Goal: Check status: Check status

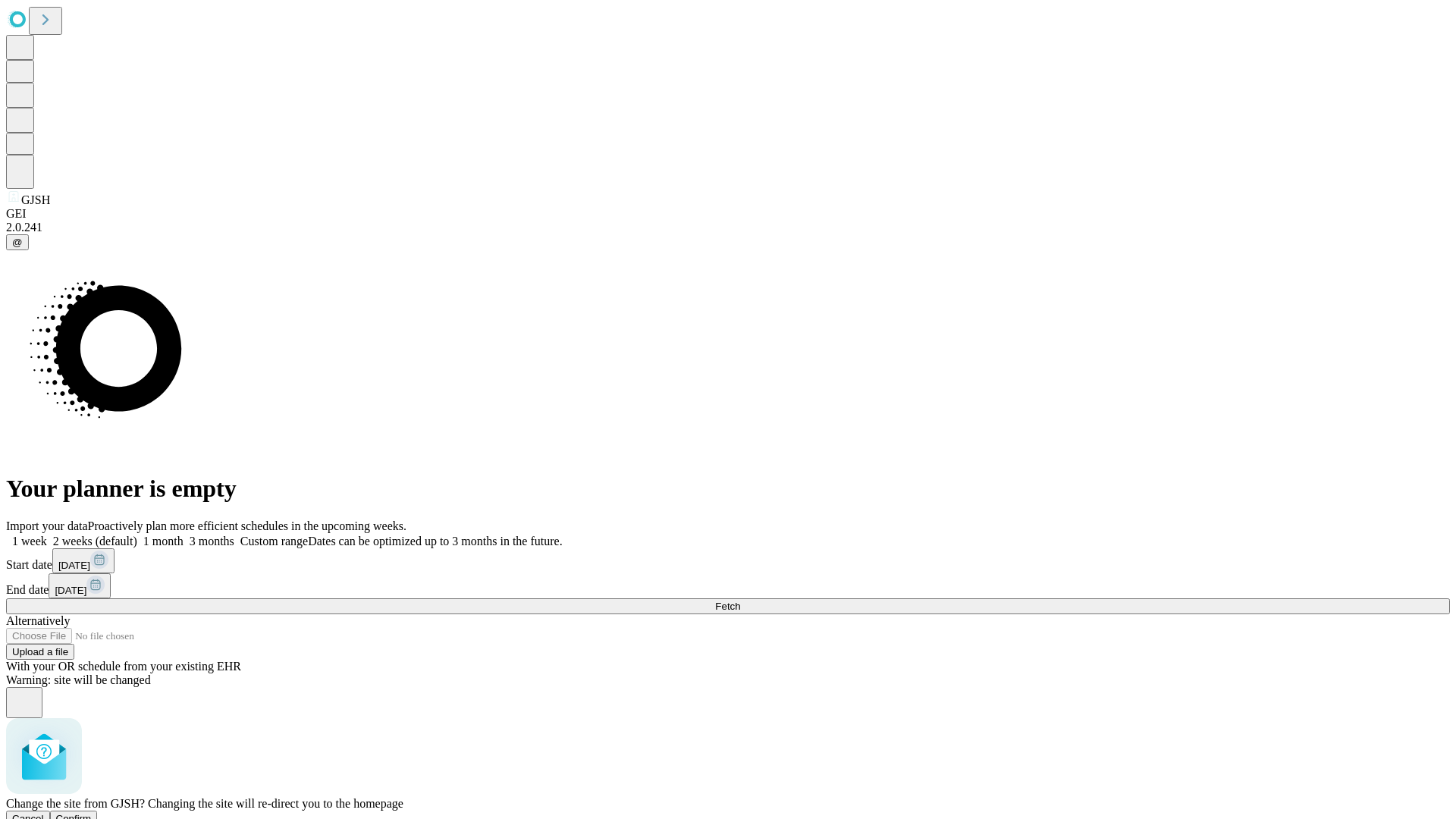
click at [92, 813] on span "Confirm" at bounding box center [74, 818] width 36 height 11
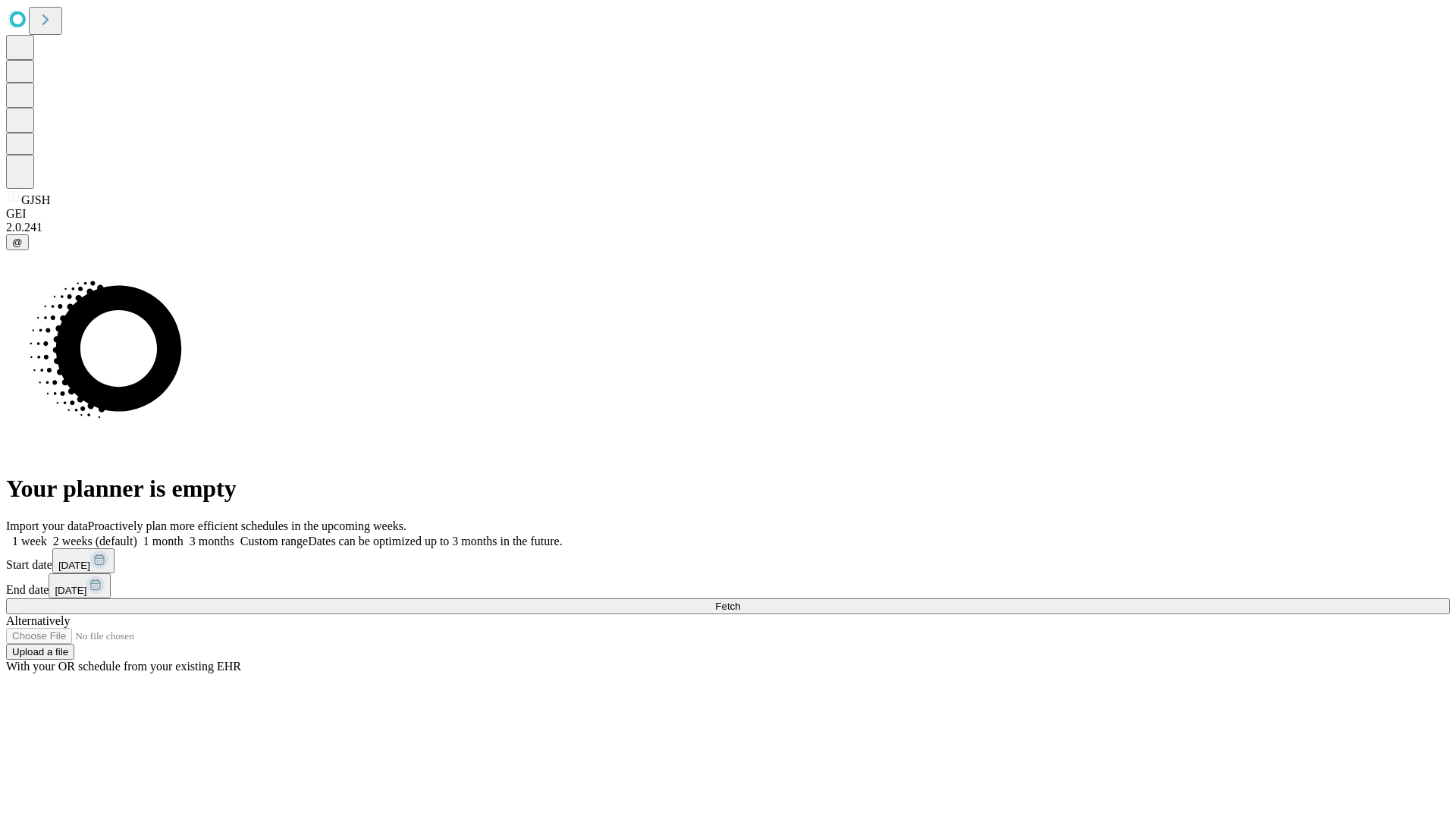
click at [138, 534] on label "2 weeks (default)" at bounding box center [92, 541] width 90 height 13
click at [740, 601] on span "Fetch" at bounding box center [728, 606] width 25 height 11
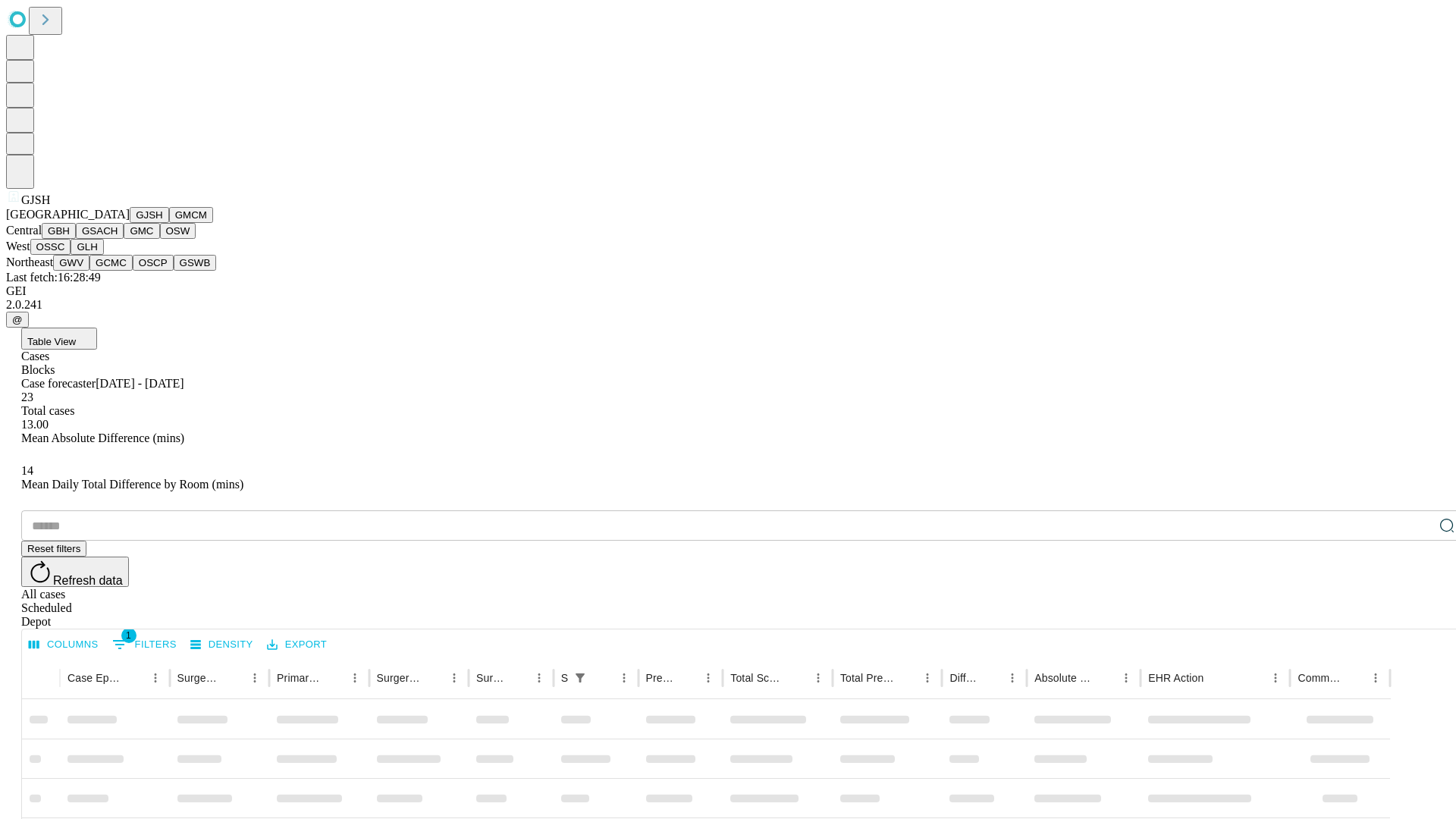
click at [169, 223] on button "GMCM" at bounding box center [191, 215] width 44 height 16
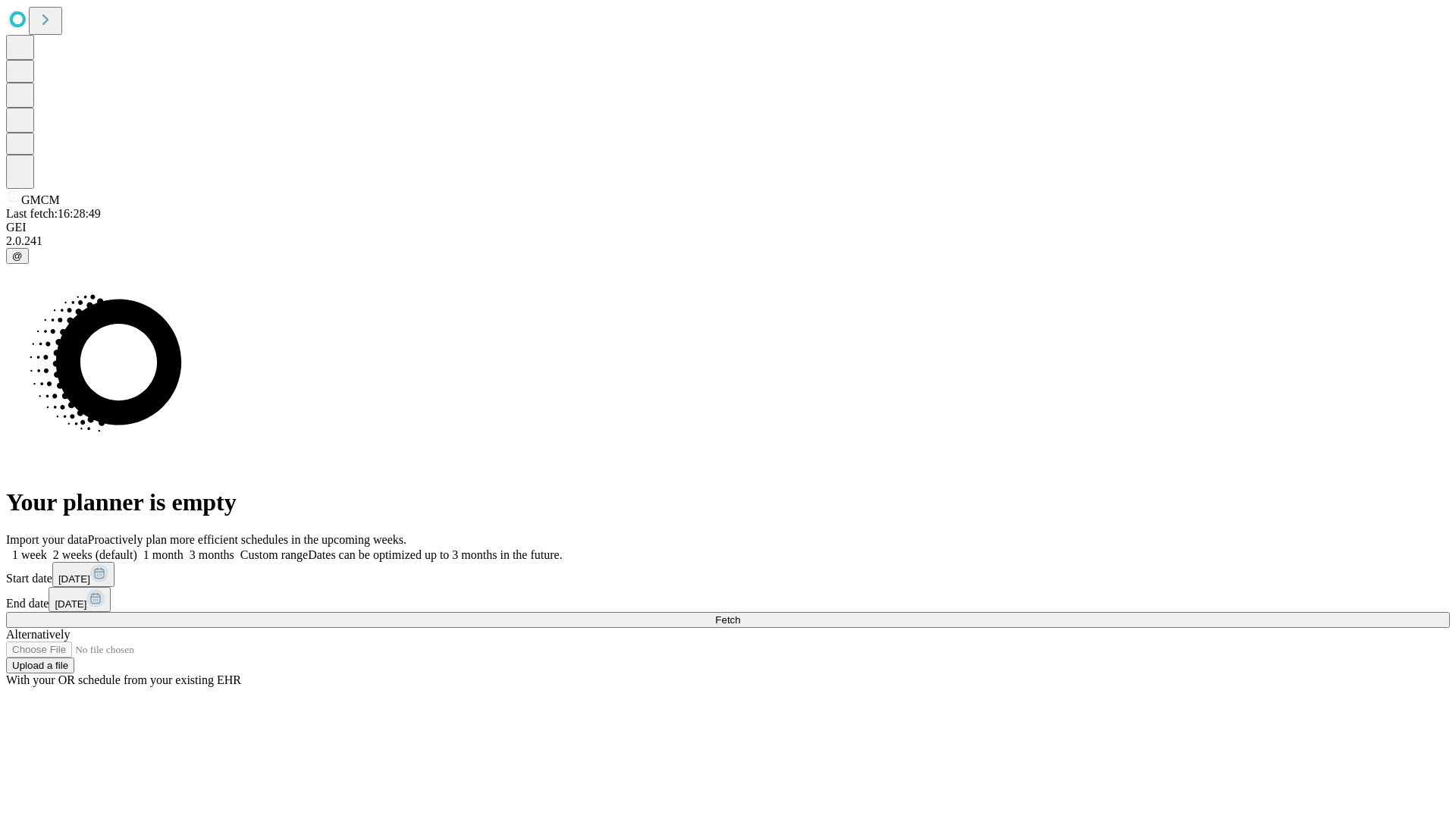
click at [138, 548] on label "2 weeks (default)" at bounding box center [92, 554] width 90 height 13
click at [740, 614] on span "Fetch" at bounding box center [728, 620] width 25 height 11
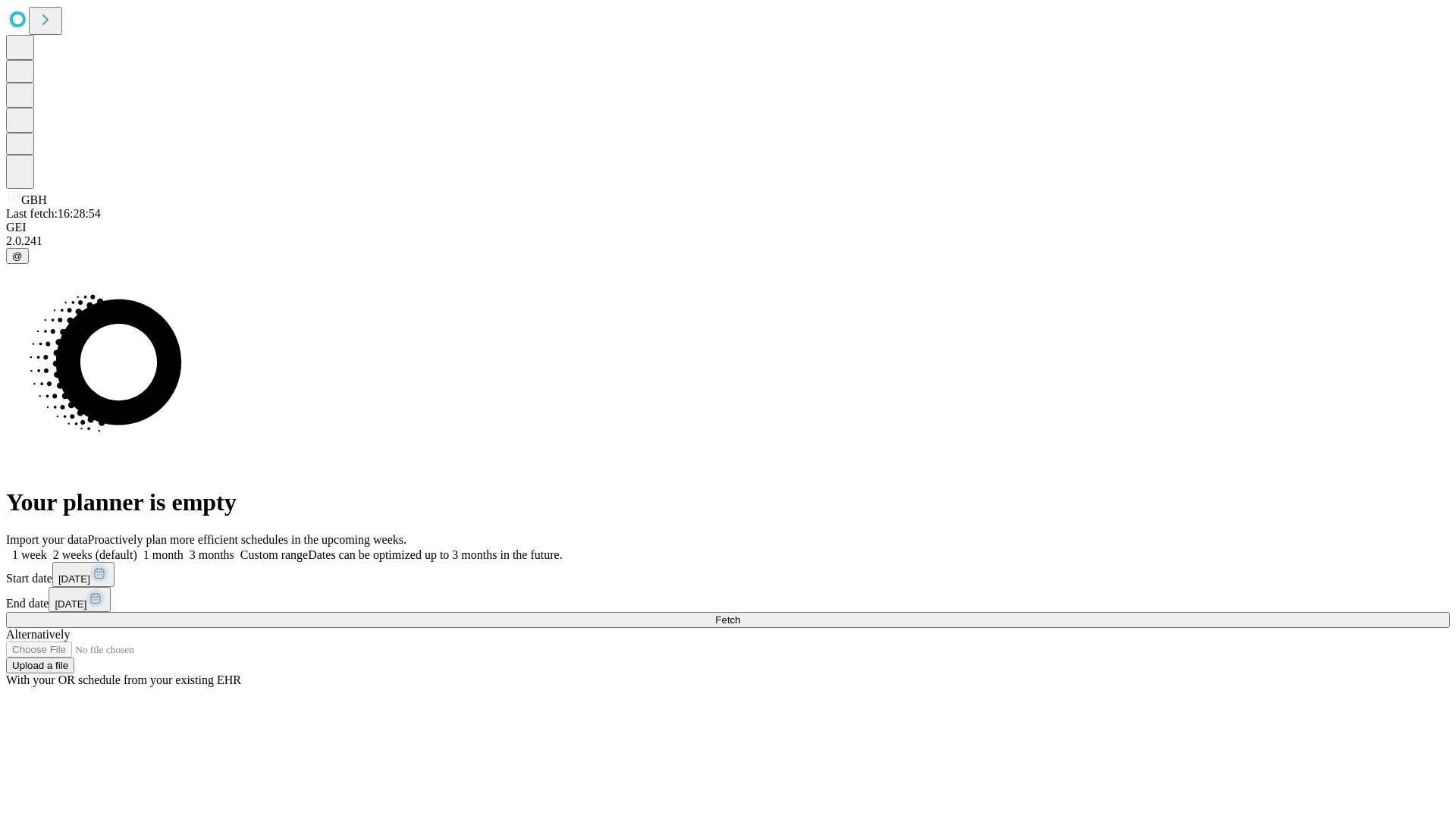
click at [138, 548] on label "2 weeks (default)" at bounding box center [92, 554] width 90 height 13
click at [740, 614] on span "Fetch" at bounding box center [728, 620] width 25 height 11
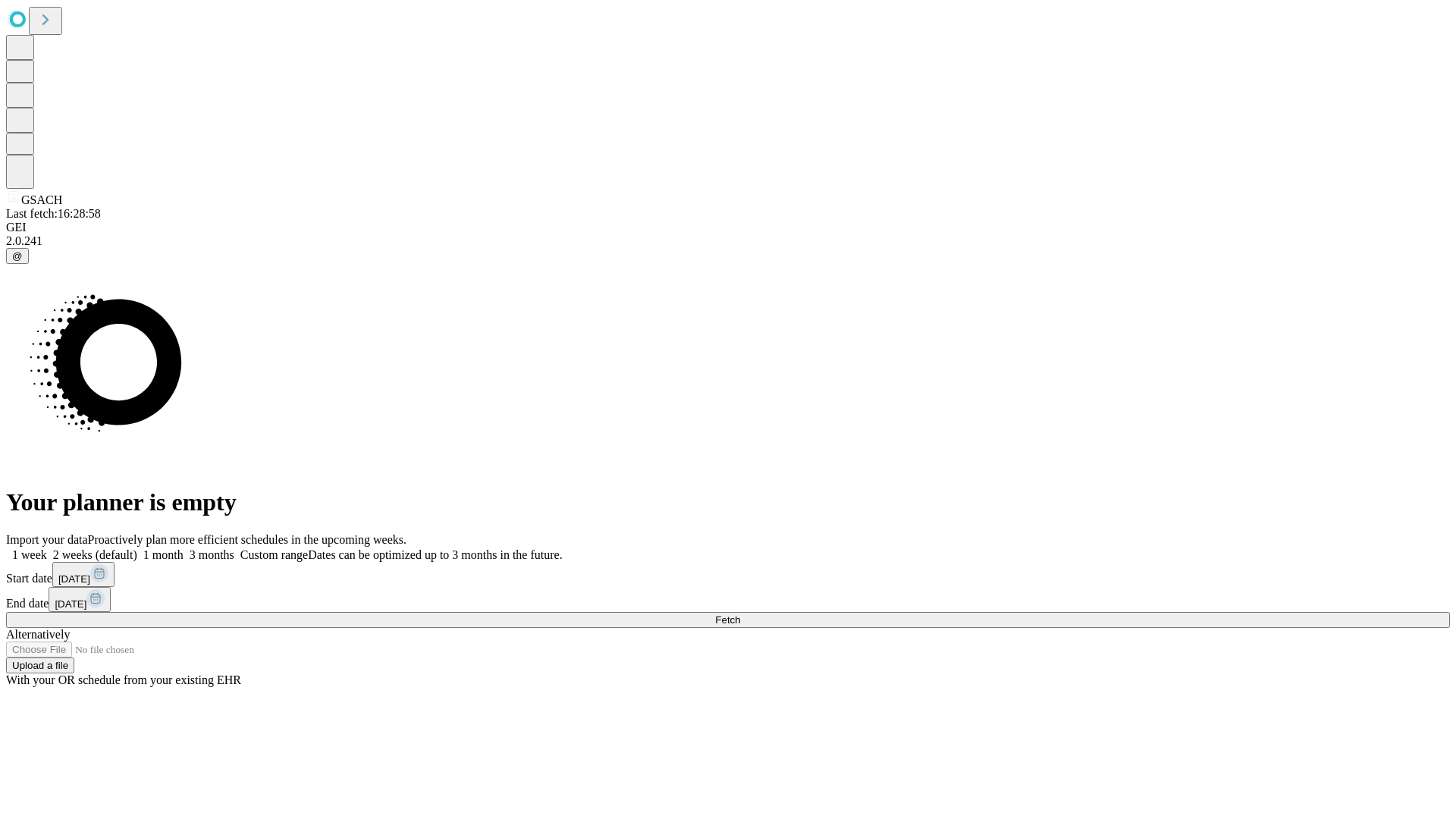
click at [138, 548] on label "2 weeks (default)" at bounding box center [92, 554] width 90 height 13
click at [740, 614] on span "Fetch" at bounding box center [728, 620] width 25 height 11
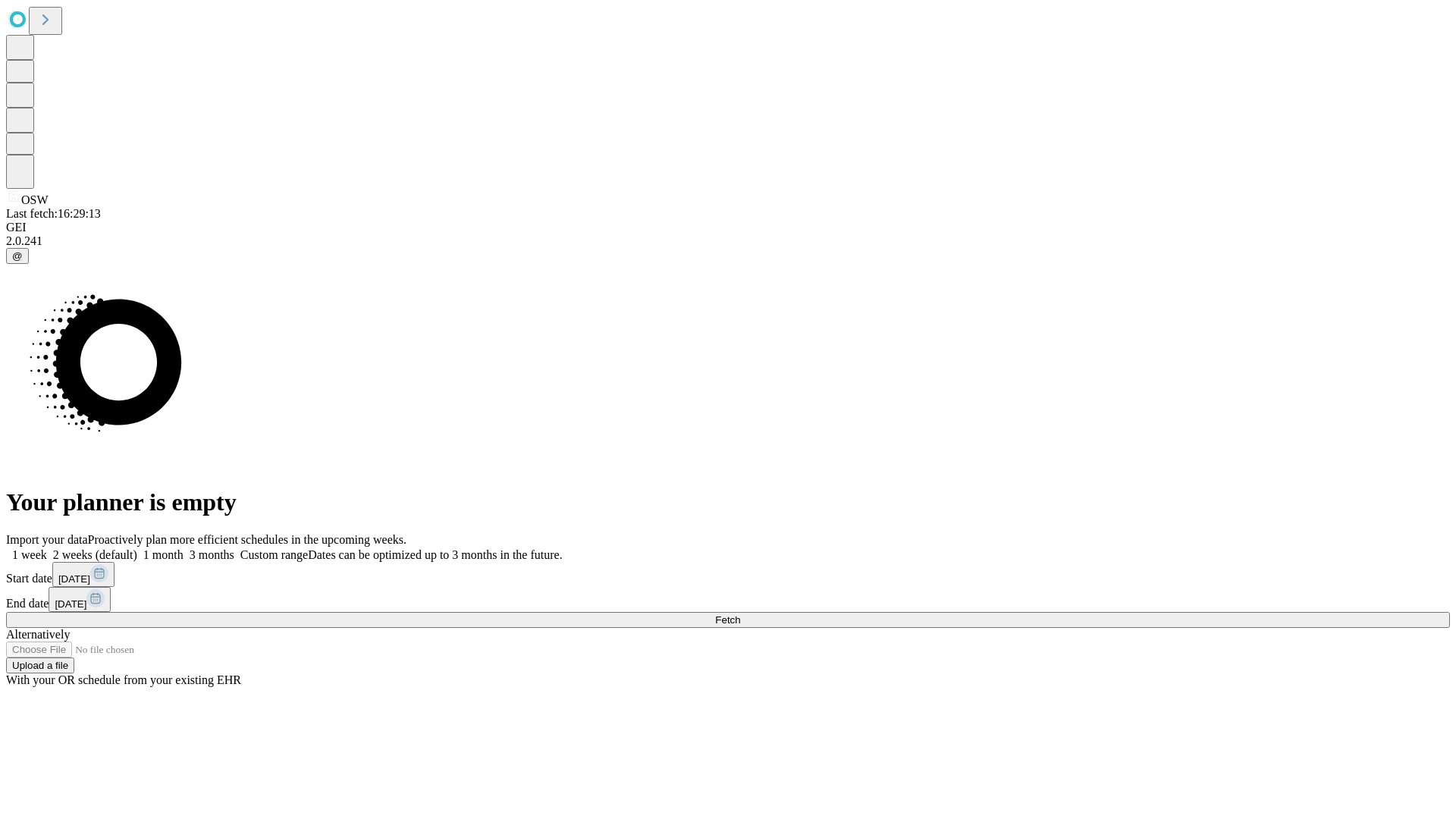
click at [138, 548] on label "2 weeks (default)" at bounding box center [92, 554] width 90 height 13
click at [740, 614] on span "Fetch" at bounding box center [728, 620] width 25 height 11
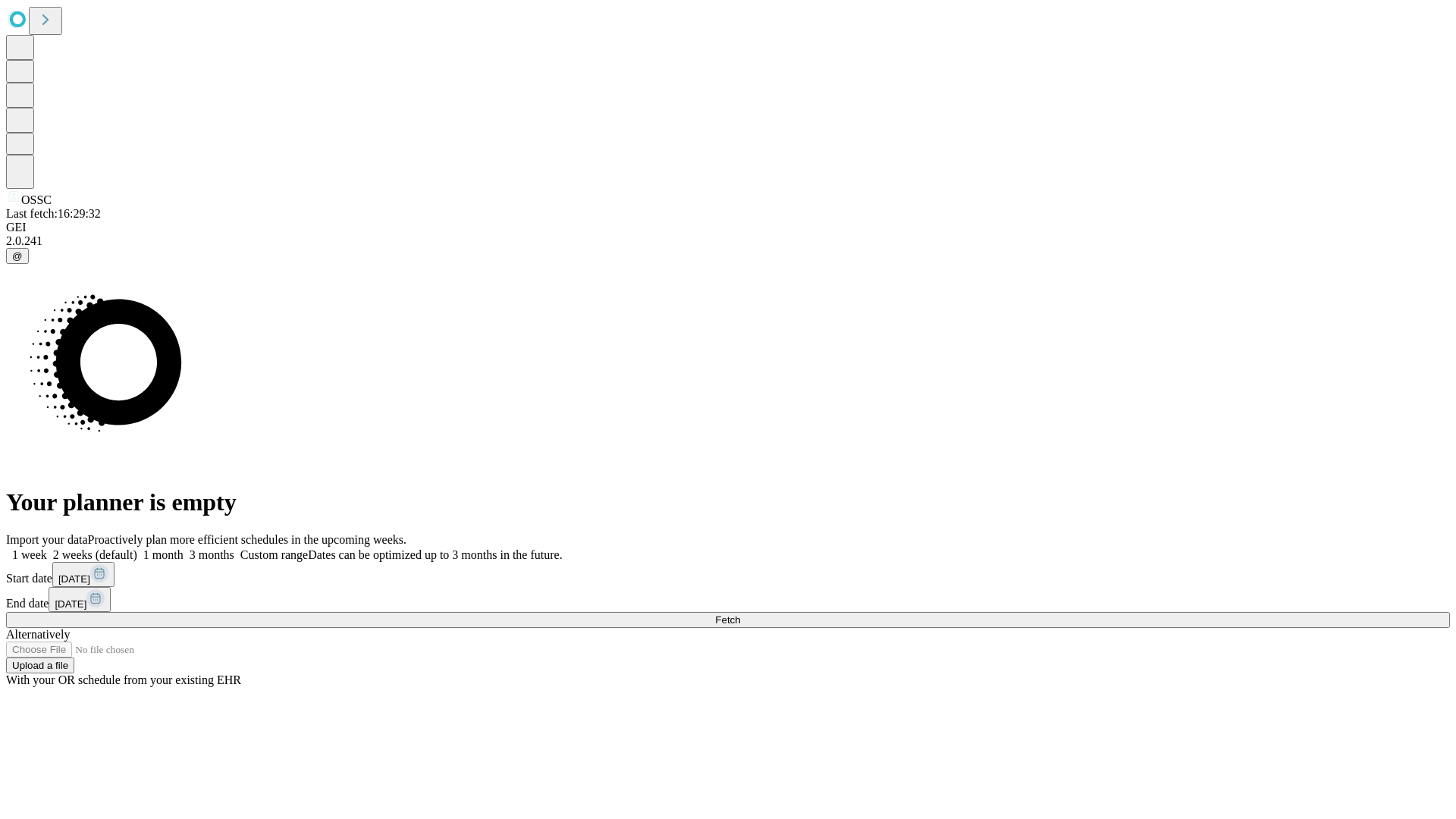
click at [740, 614] on span "Fetch" at bounding box center [728, 620] width 25 height 11
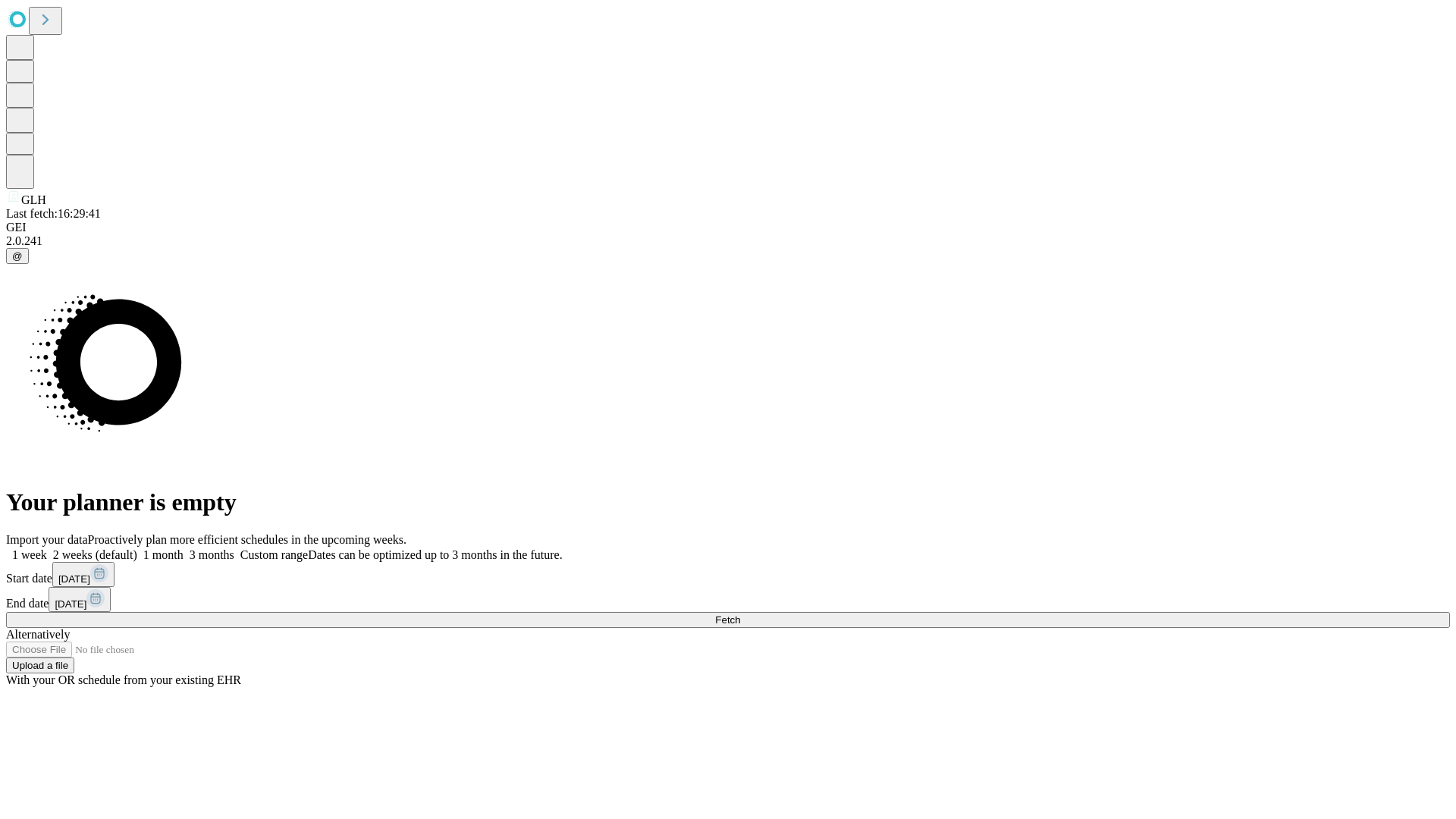
click at [138, 548] on label "2 weeks (default)" at bounding box center [92, 554] width 90 height 13
click at [740, 614] on span "Fetch" at bounding box center [728, 620] width 25 height 11
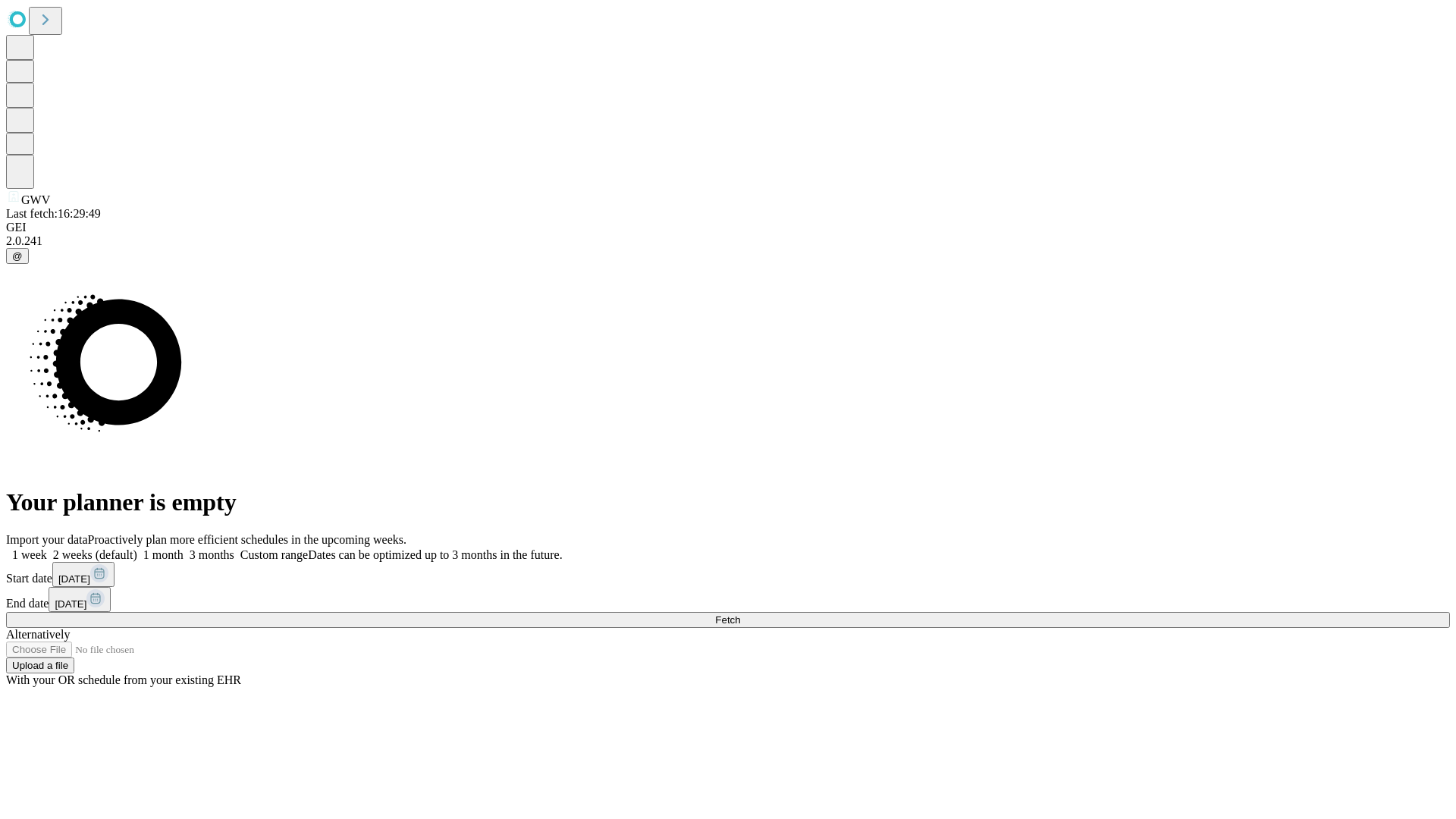
click at [138, 548] on label "2 weeks (default)" at bounding box center [92, 554] width 90 height 13
click at [740, 614] on span "Fetch" at bounding box center [728, 620] width 25 height 11
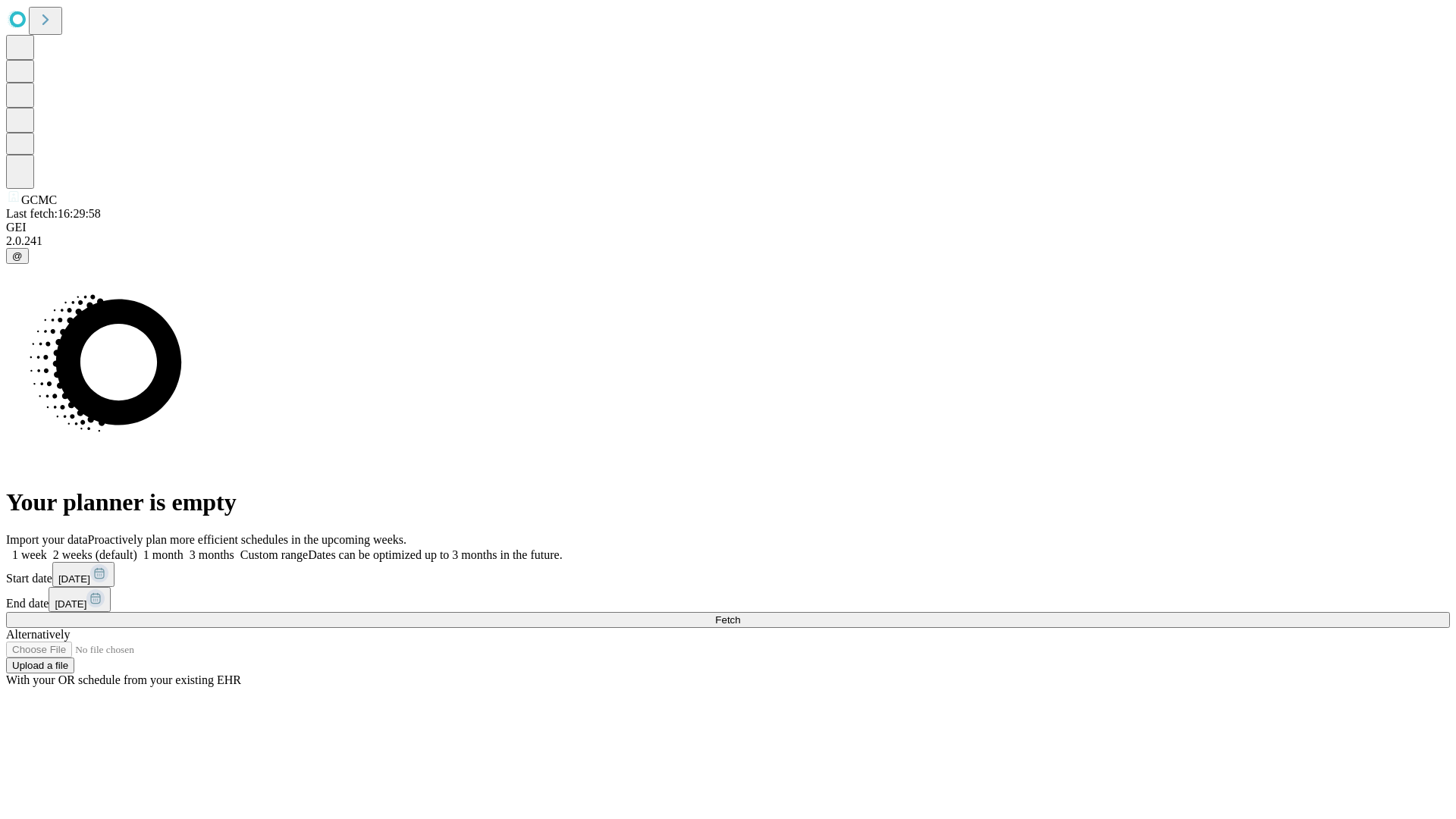
click at [138, 548] on label "2 weeks (default)" at bounding box center [92, 554] width 90 height 13
click at [740, 614] on span "Fetch" at bounding box center [728, 620] width 25 height 11
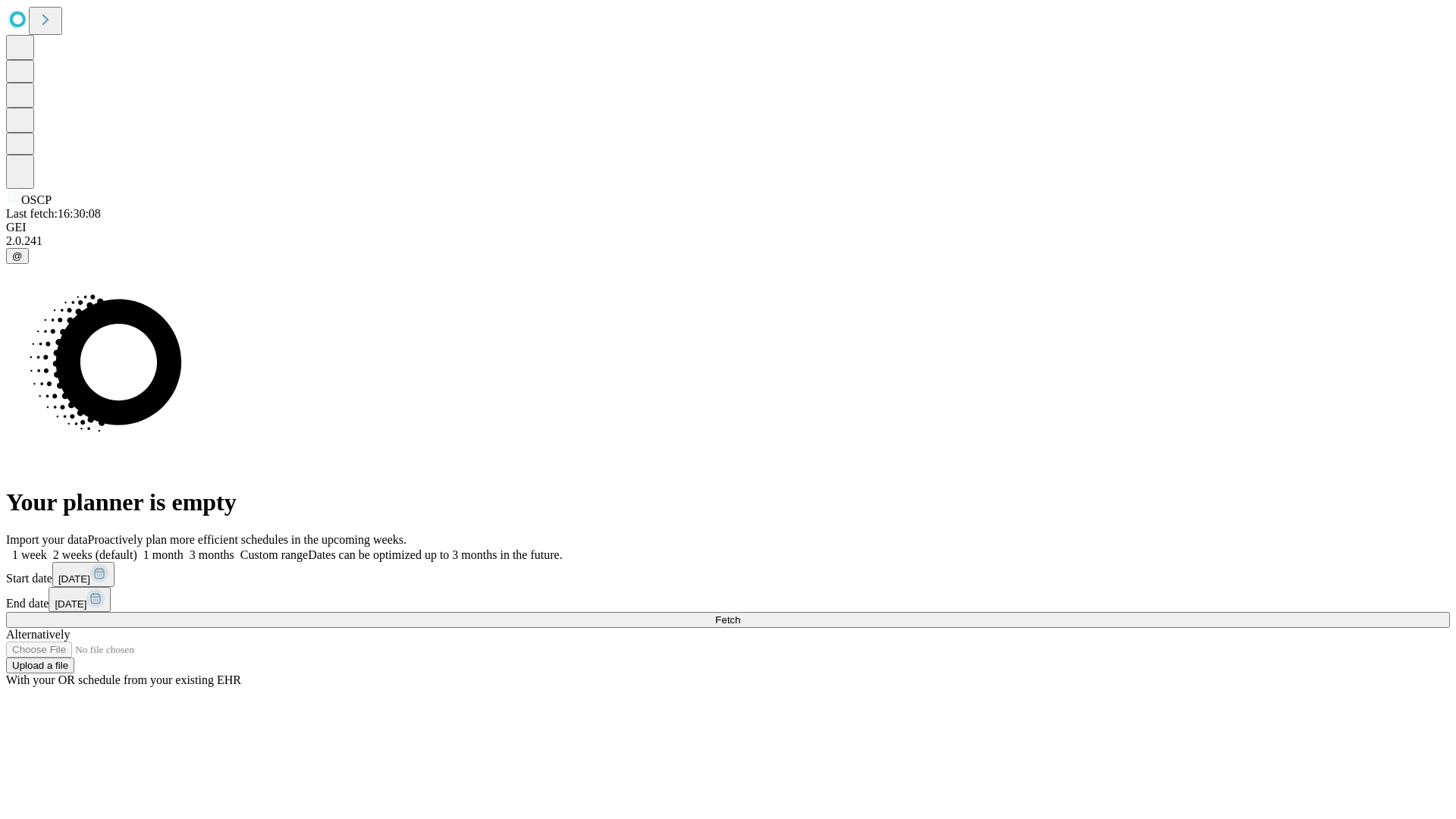
click at [138, 548] on label "2 weeks (default)" at bounding box center [92, 554] width 90 height 13
click at [740, 614] on span "Fetch" at bounding box center [728, 620] width 25 height 11
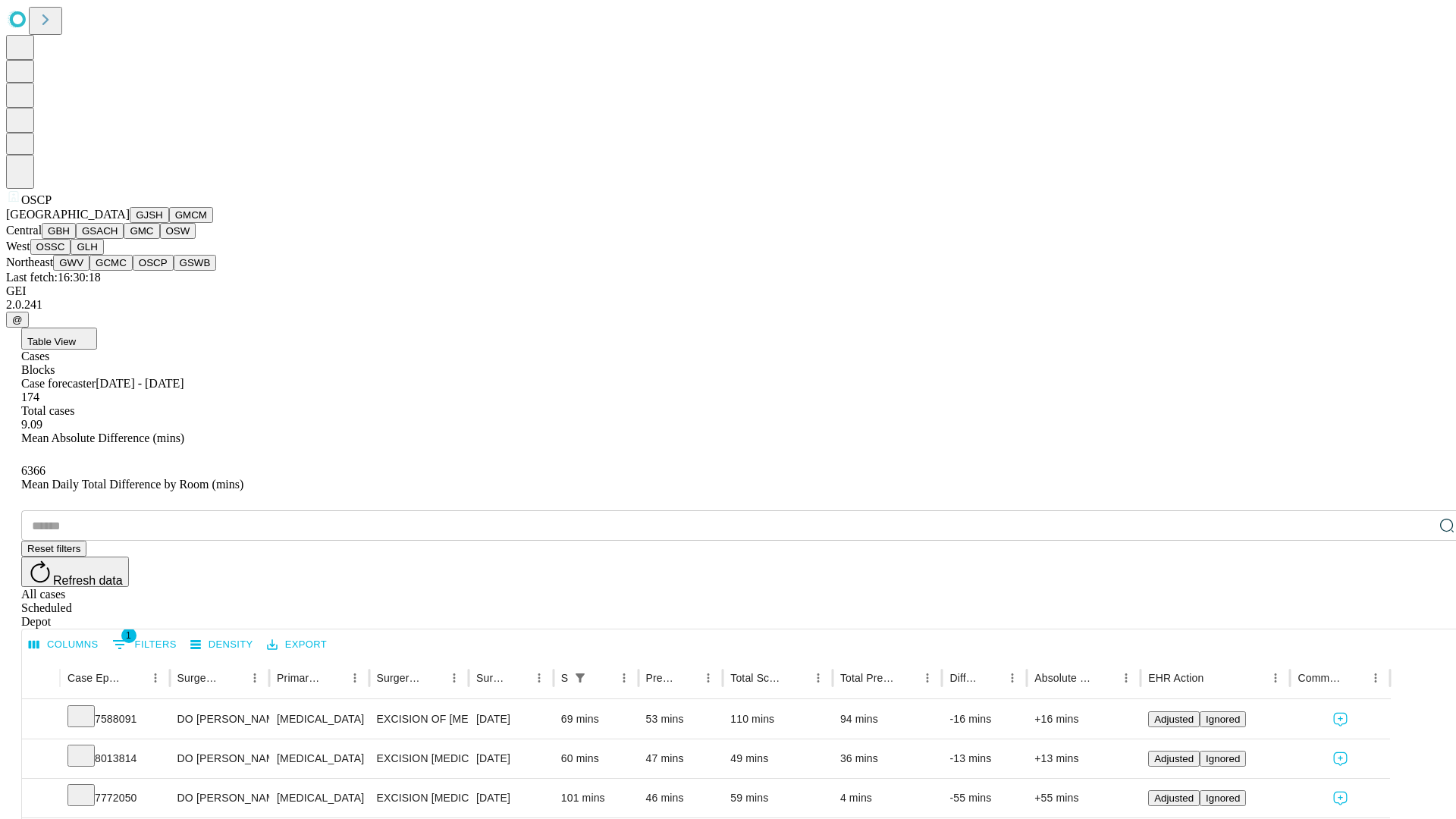
click at [174, 270] on button "GSWB" at bounding box center [195, 262] width 43 height 16
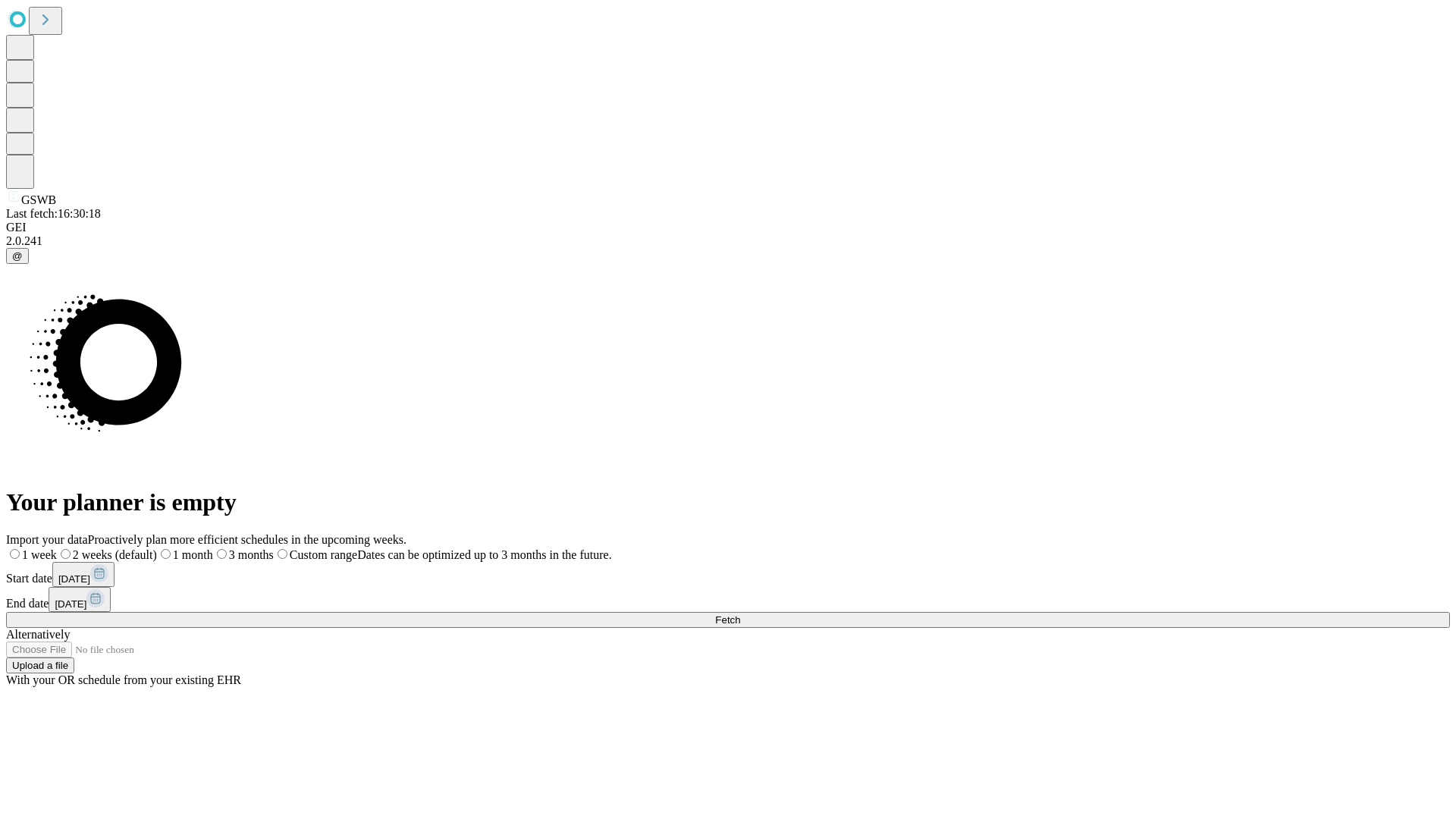
click at [740, 614] on span "Fetch" at bounding box center [728, 620] width 25 height 11
